Goal: Information Seeking & Learning: Find specific fact

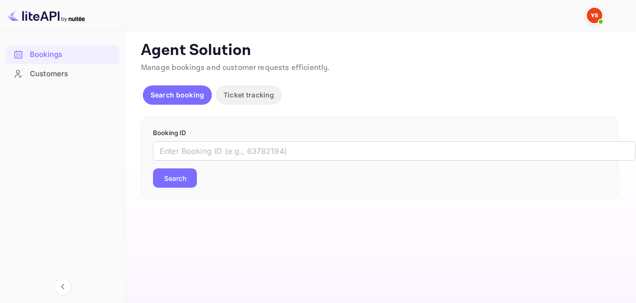
click at [180, 164] on div "​ Search" at bounding box center [379, 164] width 453 height 46
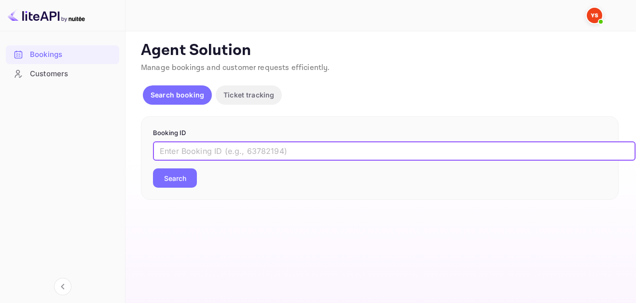
click at [176, 146] on input "text" at bounding box center [394, 150] width 482 height 19
paste input "9797351"
type input "9797351"
drag, startPoint x: 177, startPoint y: 176, endPoint x: 126, endPoint y: 188, distance: 52.5
click at [177, 177] on button "Search" at bounding box center [175, 177] width 44 height 19
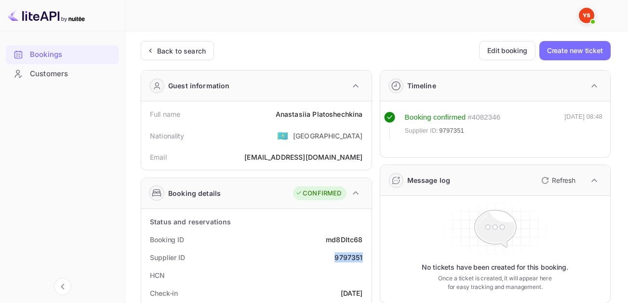
drag, startPoint x: 336, startPoint y: 255, endPoint x: 364, endPoint y: 257, distance: 28.0
click at [364, 257] on div "Supplier ID 9797351" at bounding box center [256, 257] width 223 height 18
copy div "9797351"
drag, startPoint x: 271, startPoint y: 114, endPoint x: 365, endPoint y: 115, distance: 94.5
click at [365, 115] on div "Full name [PERSON_NAME]" at bounding box center [256, 114] width 223 height 18
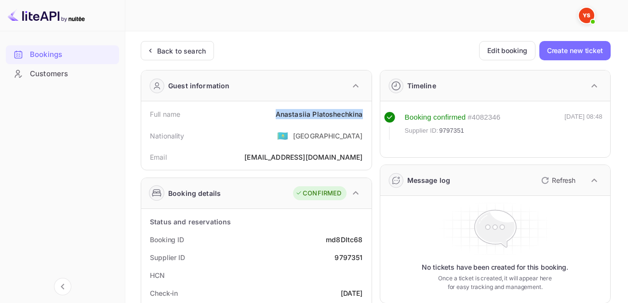
copy div "[PERSON_NAME]"
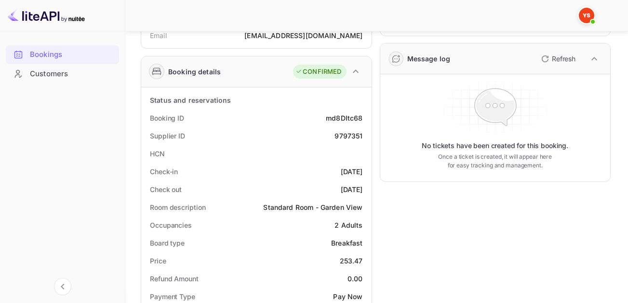
scroll to position [193, 0]
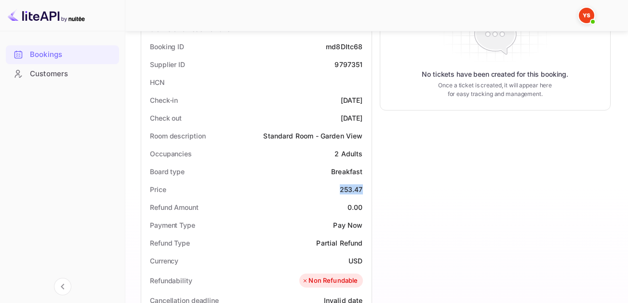
drag, startPoint x: 336, startPoint y: 190, endPoint x: 365, endPoint y: 189, distance: 29.0
click at [365, 189] on div "Price 253.47" at bounding box center [256, 189] width 223 height 18
copy div "253.47"
drag, startPoint x: 347, startPoint y: 261, endPoint x: 361, endPoint y: 262, distance: 14.0
click at [361, 262] on div "Currency USD" at bounding box center [256, 261] width 223 height 18
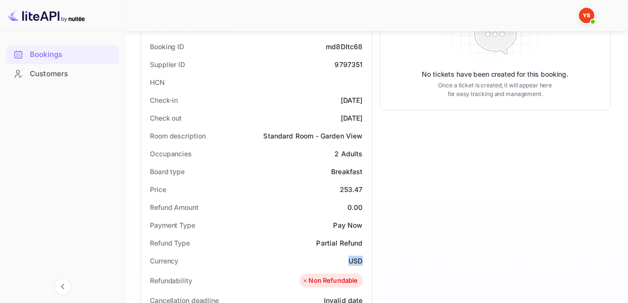
copy div "USD"
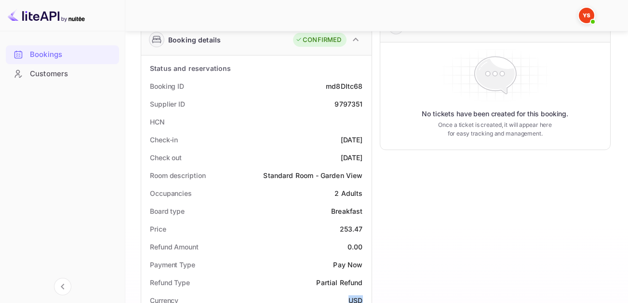
scroll to position [96, 0]
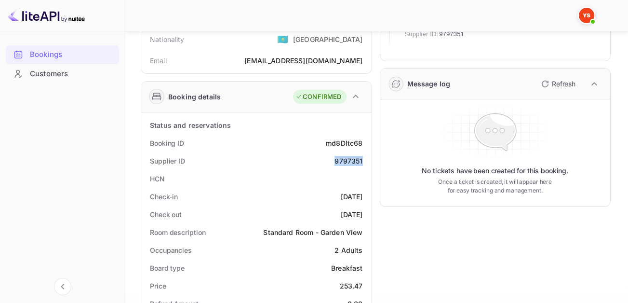
drag, startPoint x: 334, startPoint y: 162, endPoint x: 364, endPoint y: 163, distance: 29.4
click at [364, 163] on div "Supplier ID 9797351" at bounding box center [256, 161] width 223 height 18
copy div "9797351"
